Goal: Navigation & Orientation: Go to known website

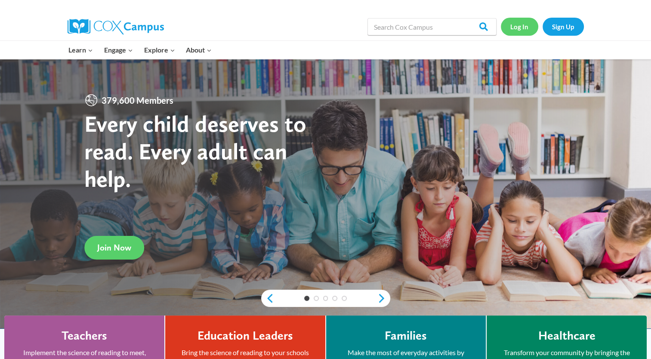
click at [524, 29] on link "Log In" at bounding box center [519, 27] width 37 height 18
click at [526, 28] on link "Log In" at bounding box center [519, 27] width 37 height 18
